Goal: Task Accomplishment & Management: Manage account settings

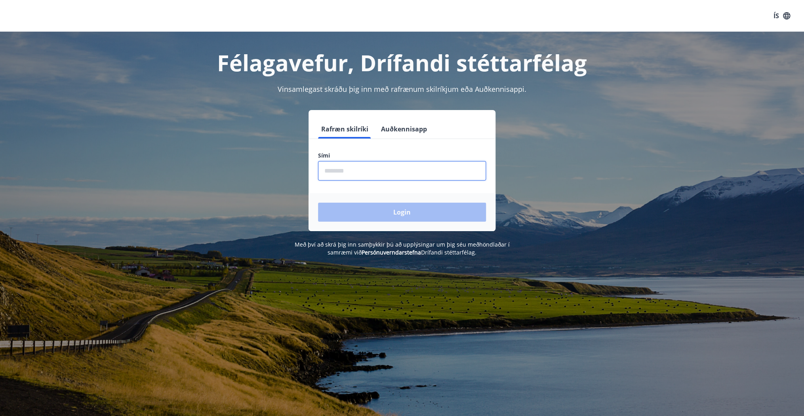
click at [379, 167] on input "phone" at bounding box center [402, 170] width 168 height 19
type input "********"
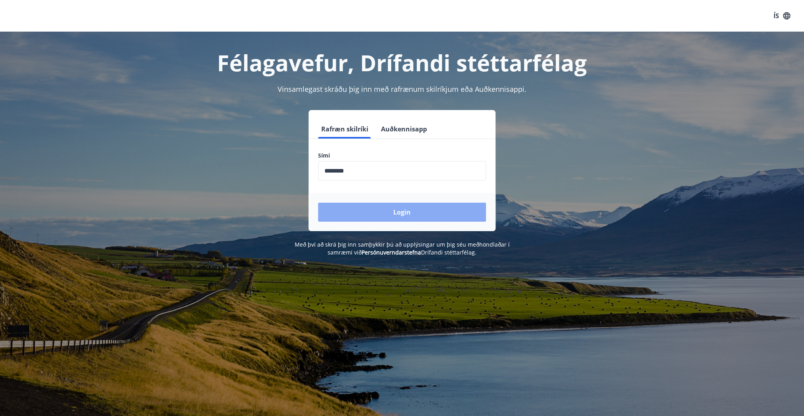
click at [384, 209] on button "Login" at bounding box center [402, 212] width 168 height 19
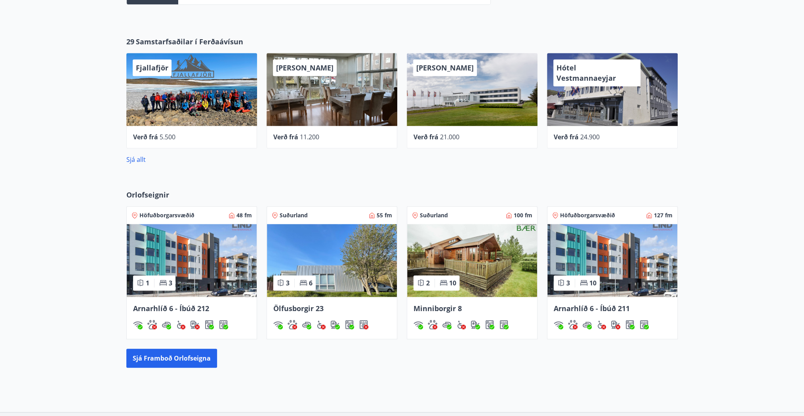
scroll to position [412, 0]
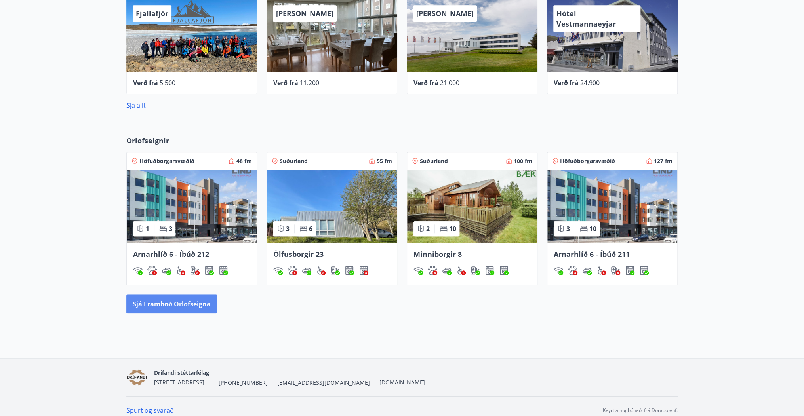
click at [183, 305] on button "Sjá framboð orlofseigna" at bounding box center [171, 304] width 91 height 19
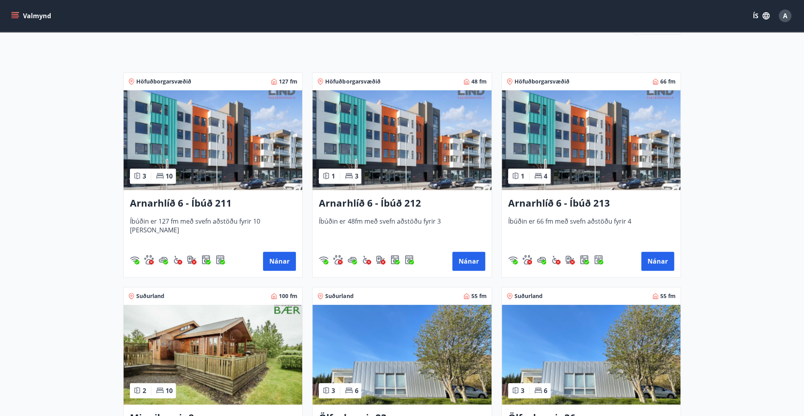
scroll to position [127, 0]
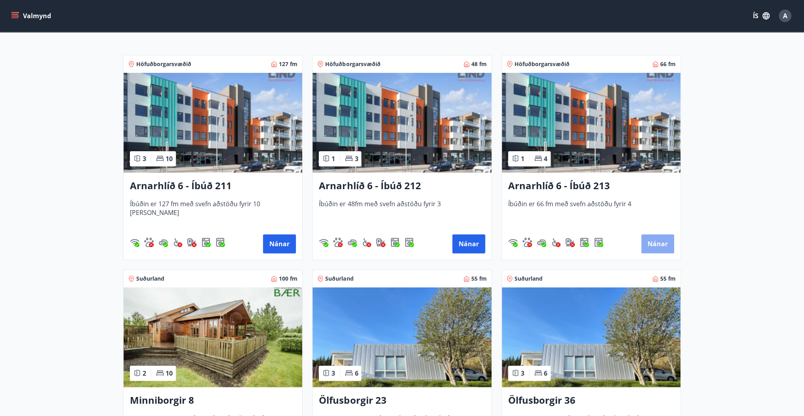
click at [652, 242] on button "Nánar" at bounding box center [657, 243] width 33 height 19
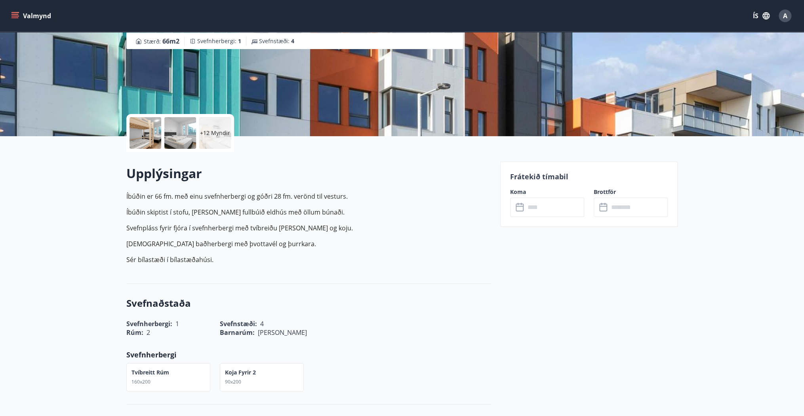
scroll to position [63, 0]
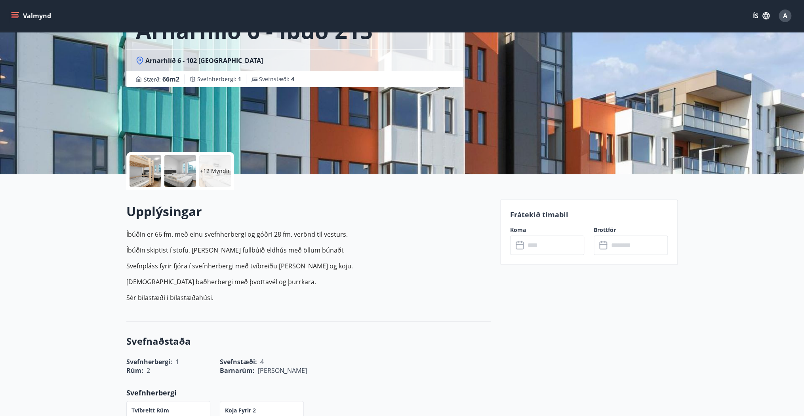
click at [542, 244] on input "text" at bounding box center [554, 245] width 59 height 19
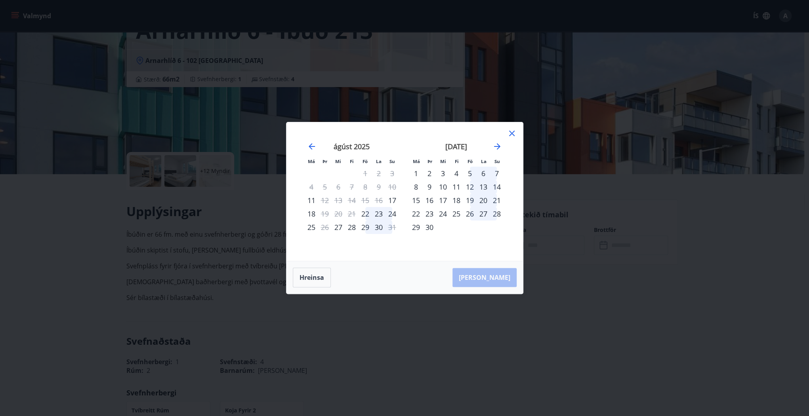
click at [509, 132] on icon at bounding box center [512, 134] width 10 height 10
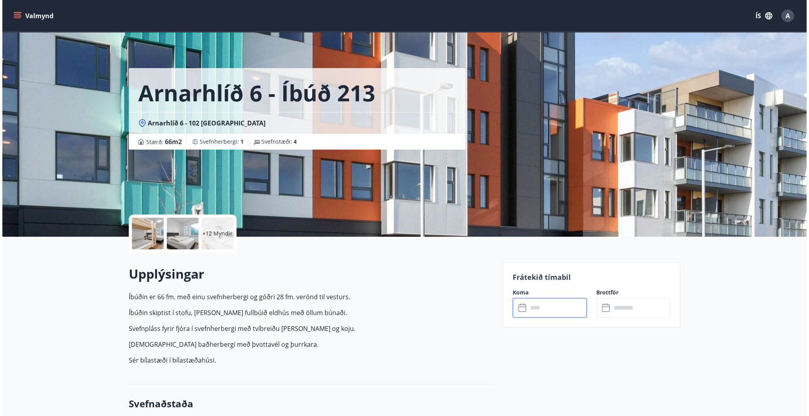
scroll to position [0, 0]
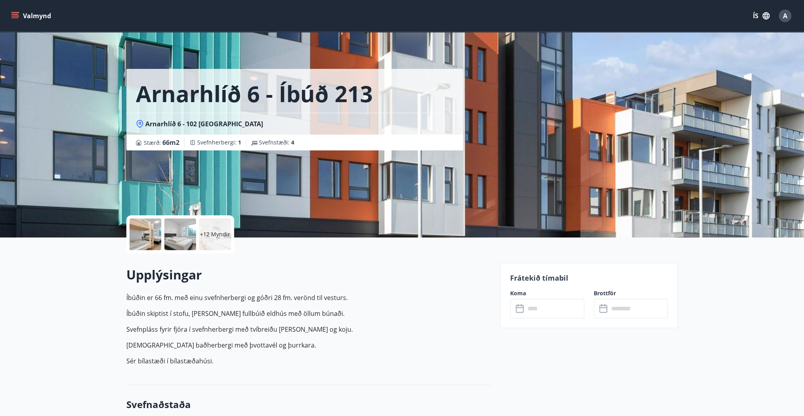
click at [13, 17] on icon "menu" at bounding box center [15, 16] width 8 height 8
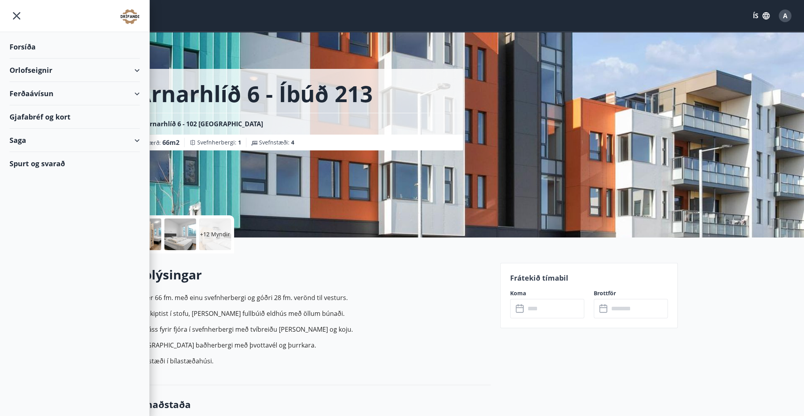
click at [61, 160] on div "Spurt og svarað" at bounding box center [75, 163] width 130 height 23
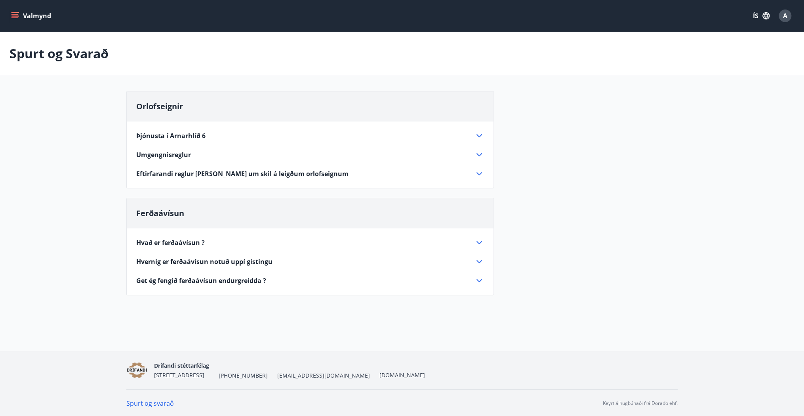
click at [217, 170] on span "Eftirfarandi reglur gilda um skil á leigðum orlofseignum" at bounding box center [242, 174] width 212 height 9
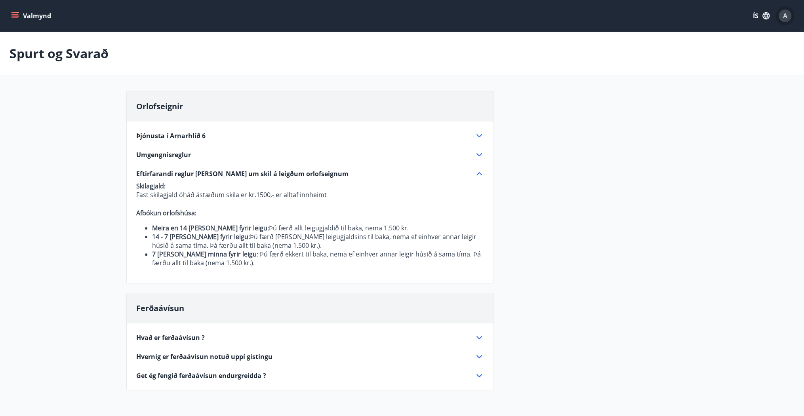
click at [784, 17] on span "A" at bounding box center [785, 15] width 4 height 9
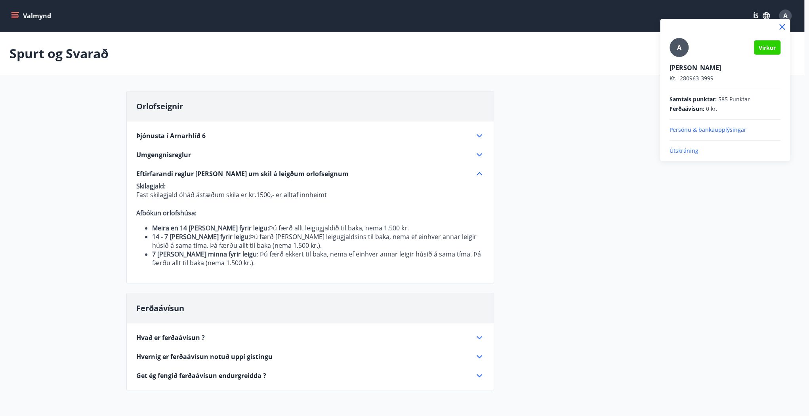
click at [679, 151] on p "Útskráning" at bounding box center [724, 151] width 111 height 8
